Goal: Transaction & Acquisition: Purchase product/service

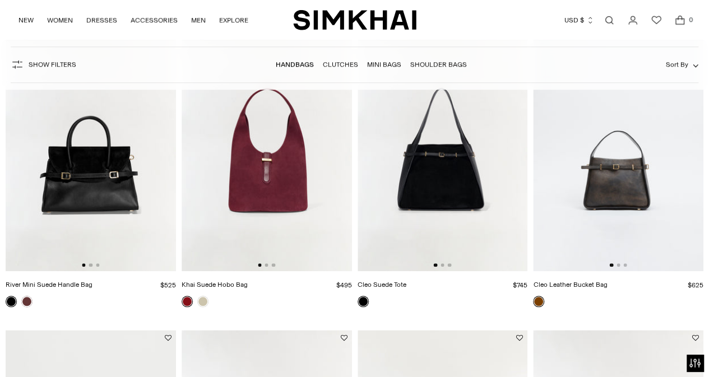
scroll to position [505, 0]
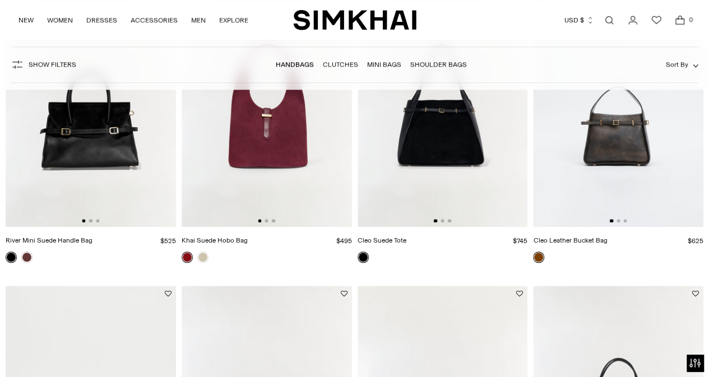
click at [84, 137] on img at bounding box center [91, 99] width 170 height 256
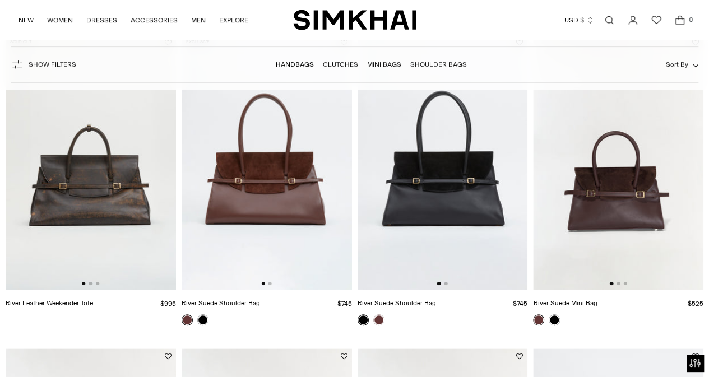
scroll to position [168, 0]
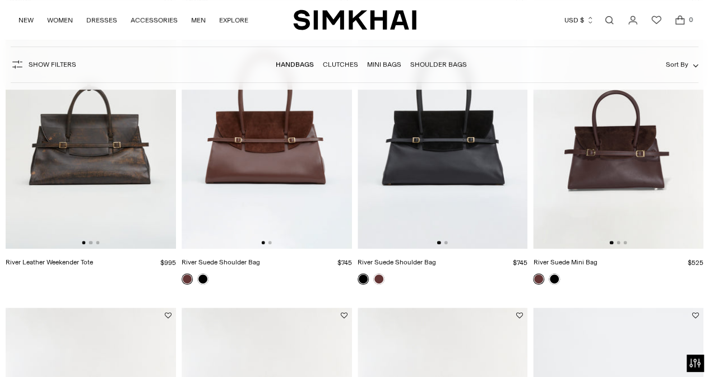
click at [637, 170] on img at bounding box center [618, 122] width 170 height 256
click at [441, 171] on img at bounding box center [443, 122] width 170 height 256
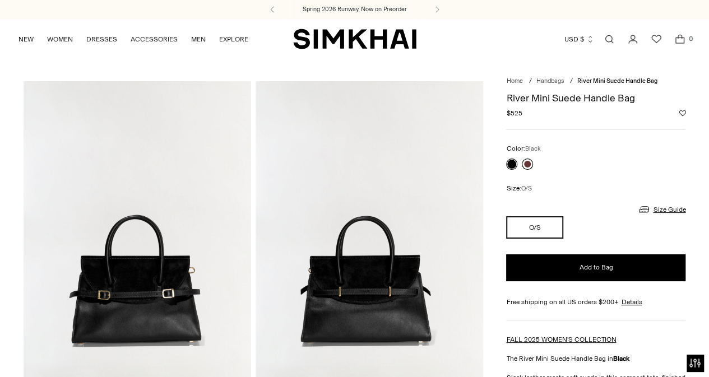
click at [528, 159] on link at bounding box center [527, 164] width 11 height 11
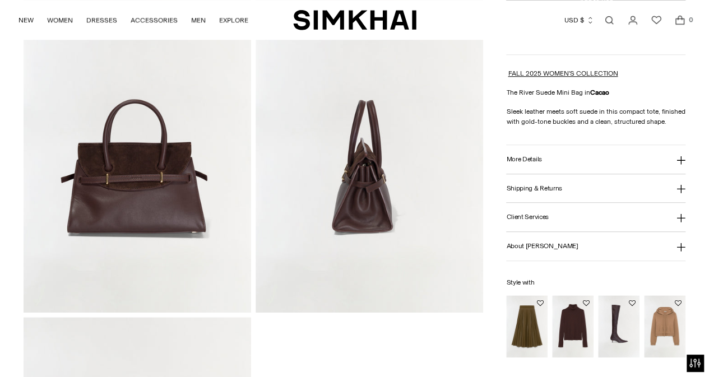
scroll to position [561, 0]
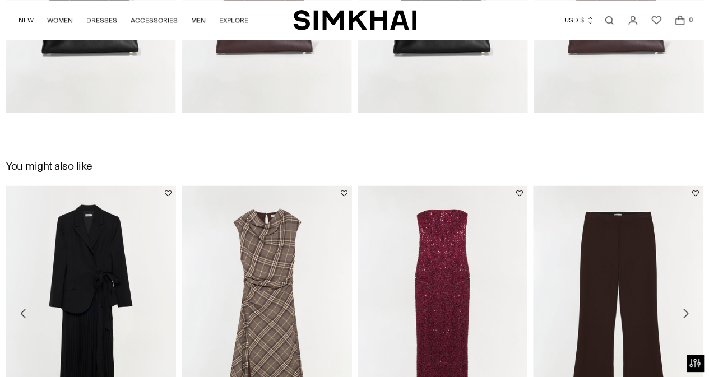
scroll to position [953, 0]
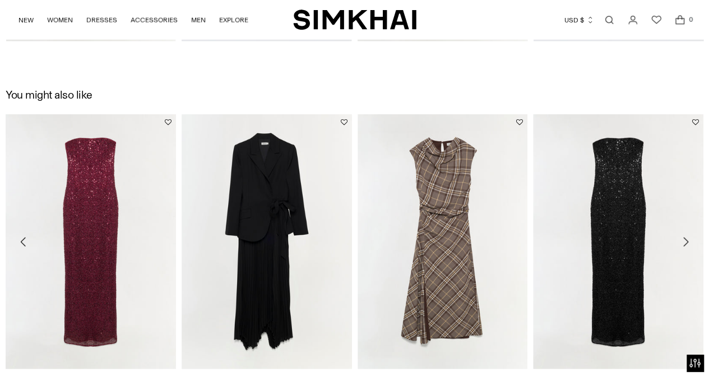
scroll to position [1635, 0]
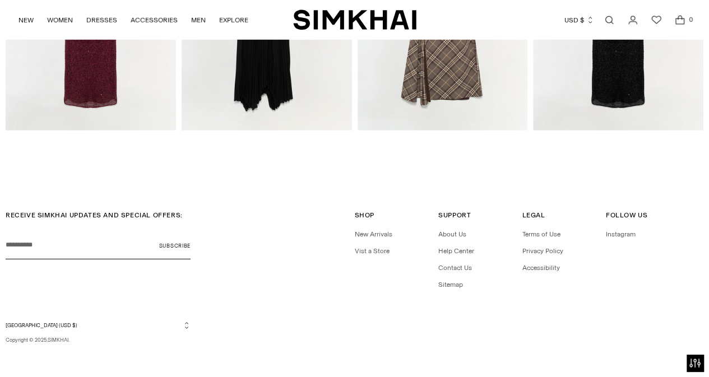
click at [68, 246] on input "Your email" at bounding box center [98, 246] width 185 height 28
click at [114, 246] on input "Your email" at bounding box center [98, 246] width 185 height 28
type input "**********"
click at [175, 242] on button "Subscribe" at bounding box center [174, 246] width 31 height 28
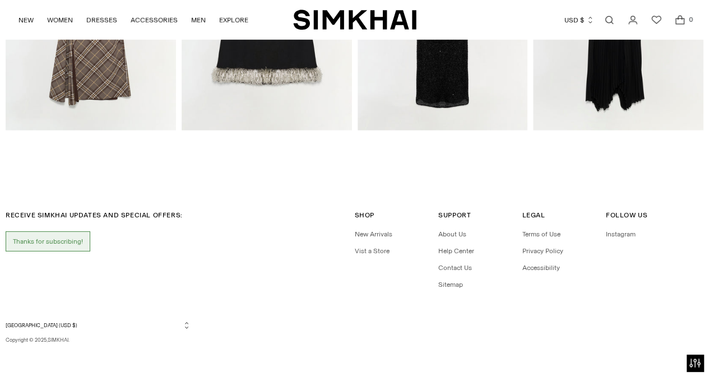
scroll to position [1619, 0]
